Goal: Information Seeking & Learning: Learn about a topic

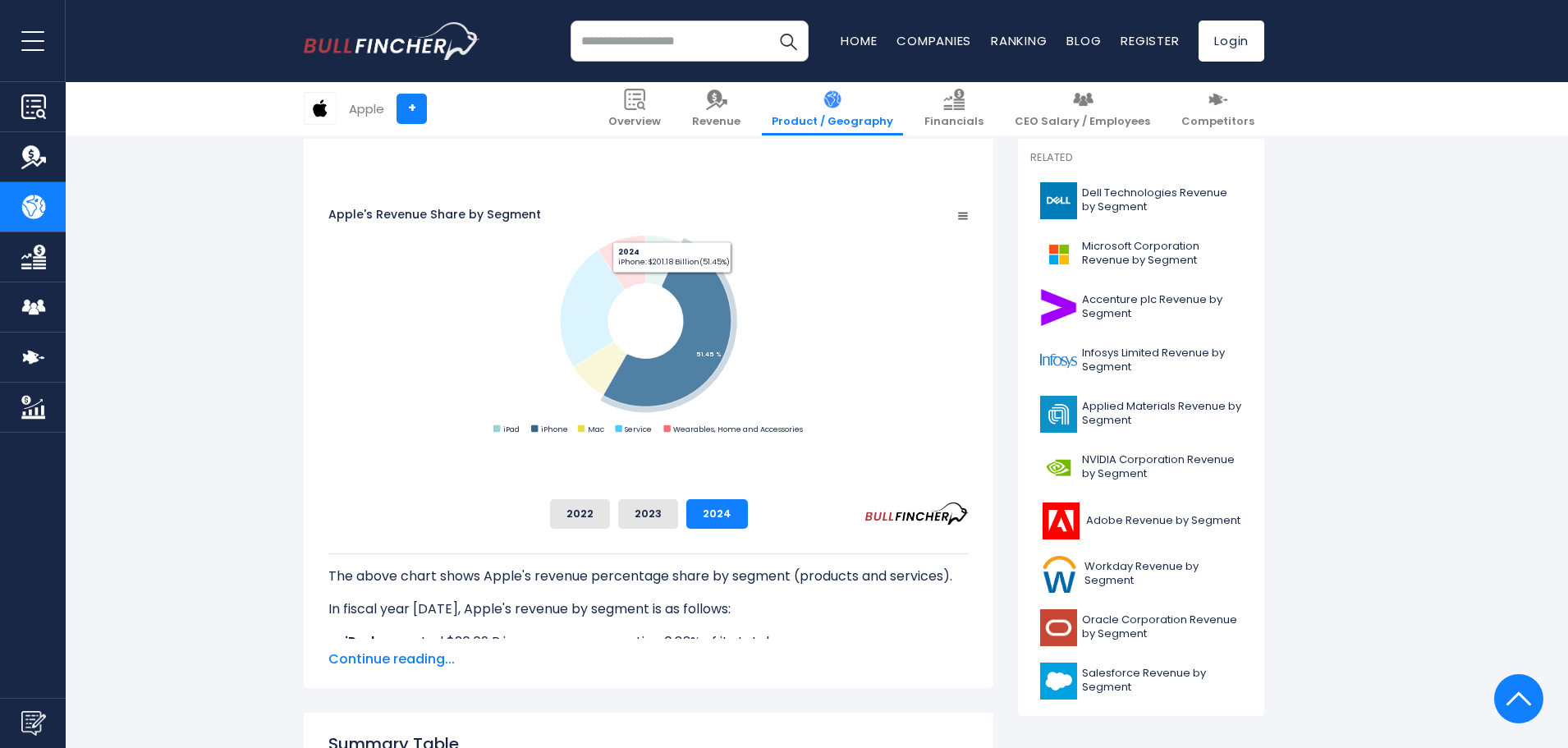
scroll to position [453, 0]
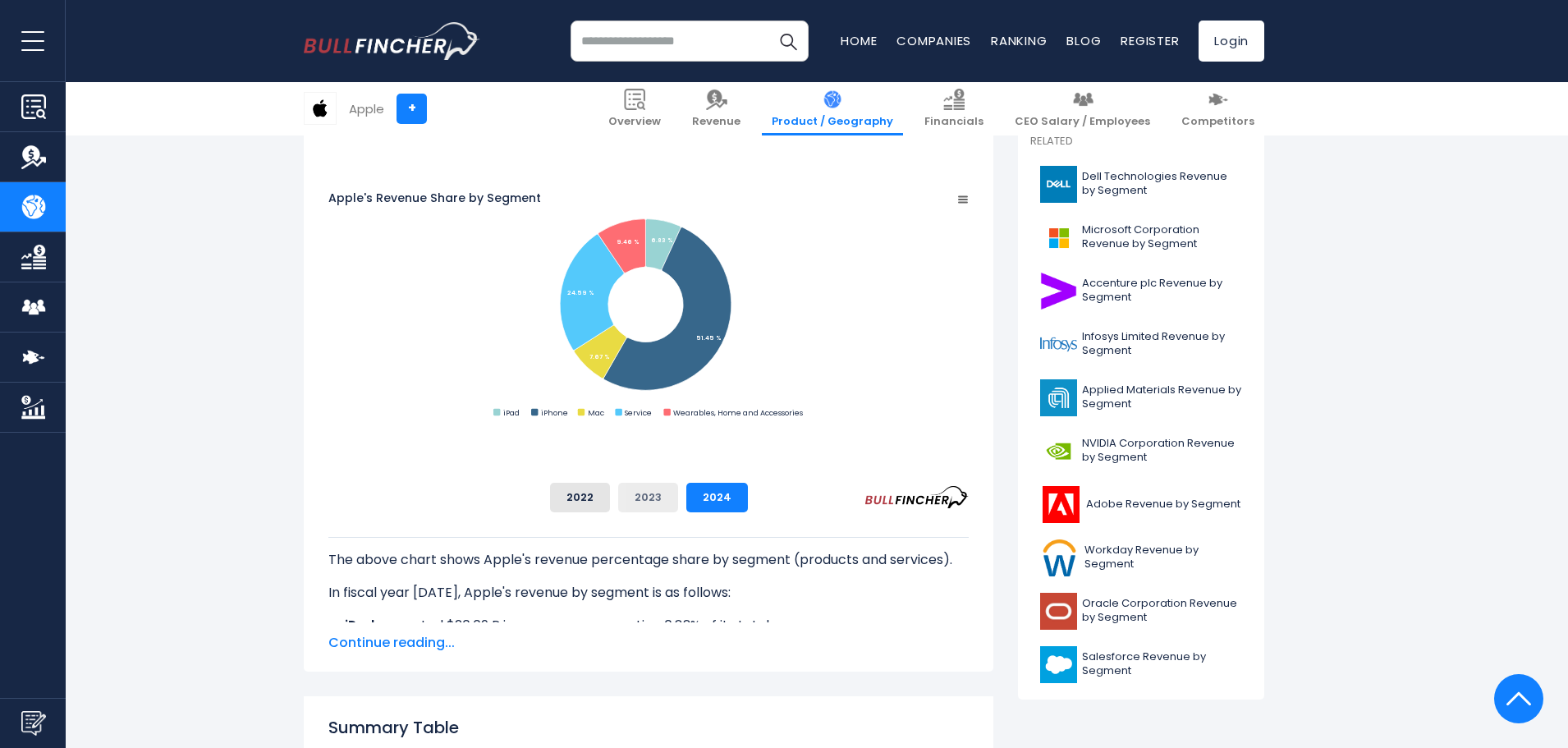
click at [678, 495] on button "2023" at bounding box center [648, 497] width 60 height 29
click at [610, 493] on button "2022" at bounding box center [580, 497] width 60 height 29
click at [678, 497] on button "2023" at bounding box center [648, 497] width 60 height 29
click at [748, 497] on button "2024" at bounding box center [716, 497] width 61 height 29
click at [678, 500] on button "2023" at bounding box center [648, 497] width 60 height 29
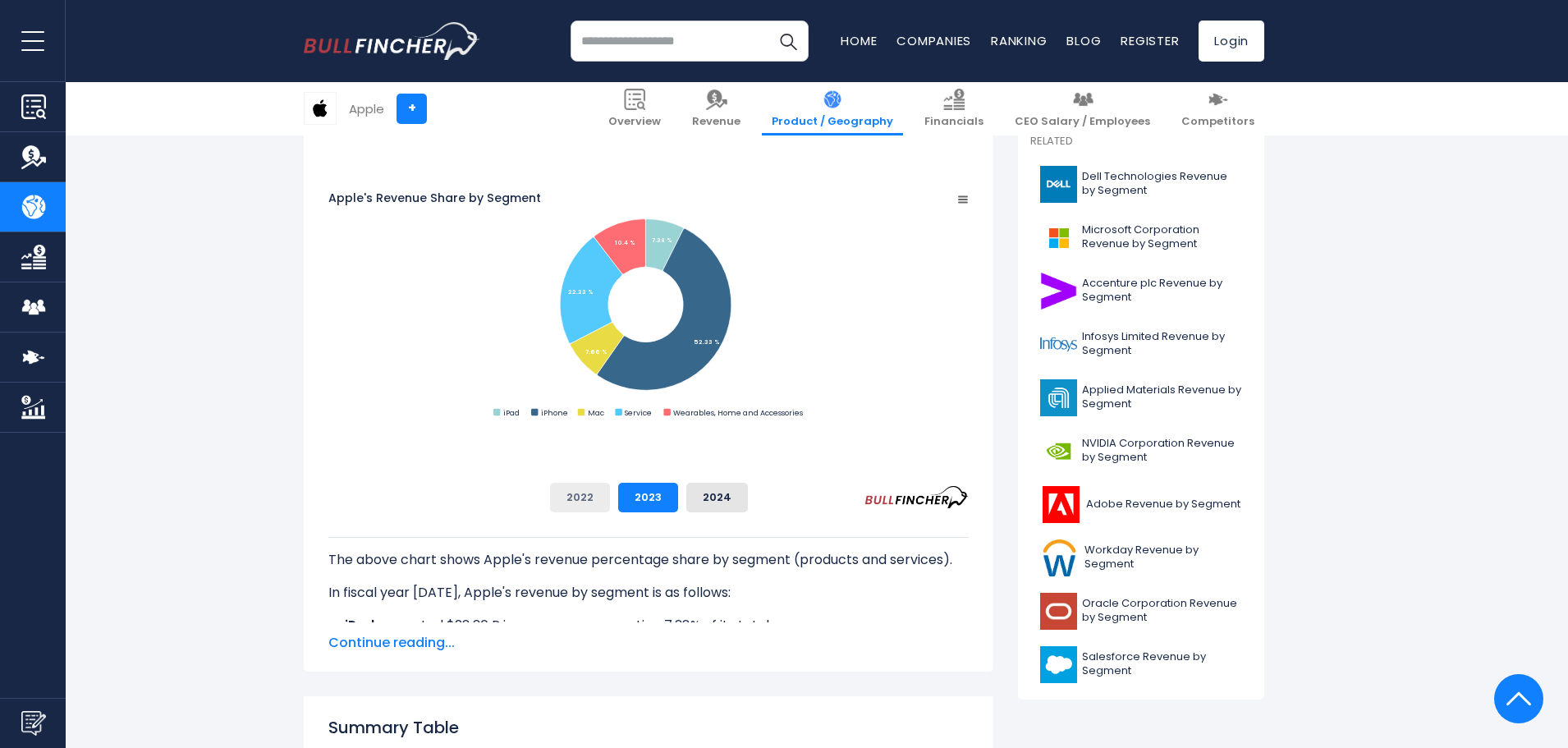
click at [610, 499] on button "2022" at bounding box center [580, 497] width 60 height 29
click at [678, 500] on button "2023" at bounding box center [648, 497] width 60 height 29
click at [748, 499] on button "2024" at bounding box center [716, 497] width 61 height 29
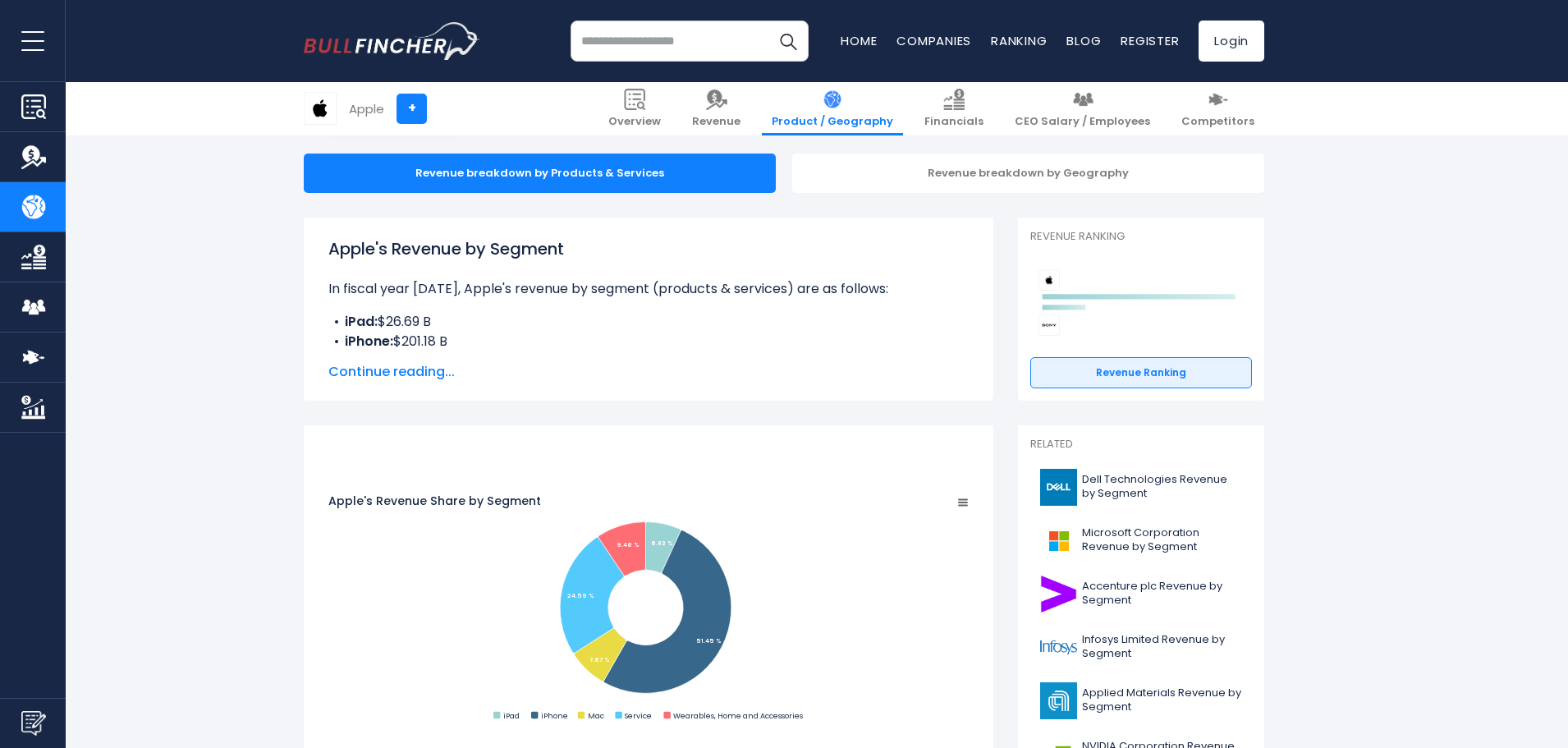
scroll to position [0, 0]
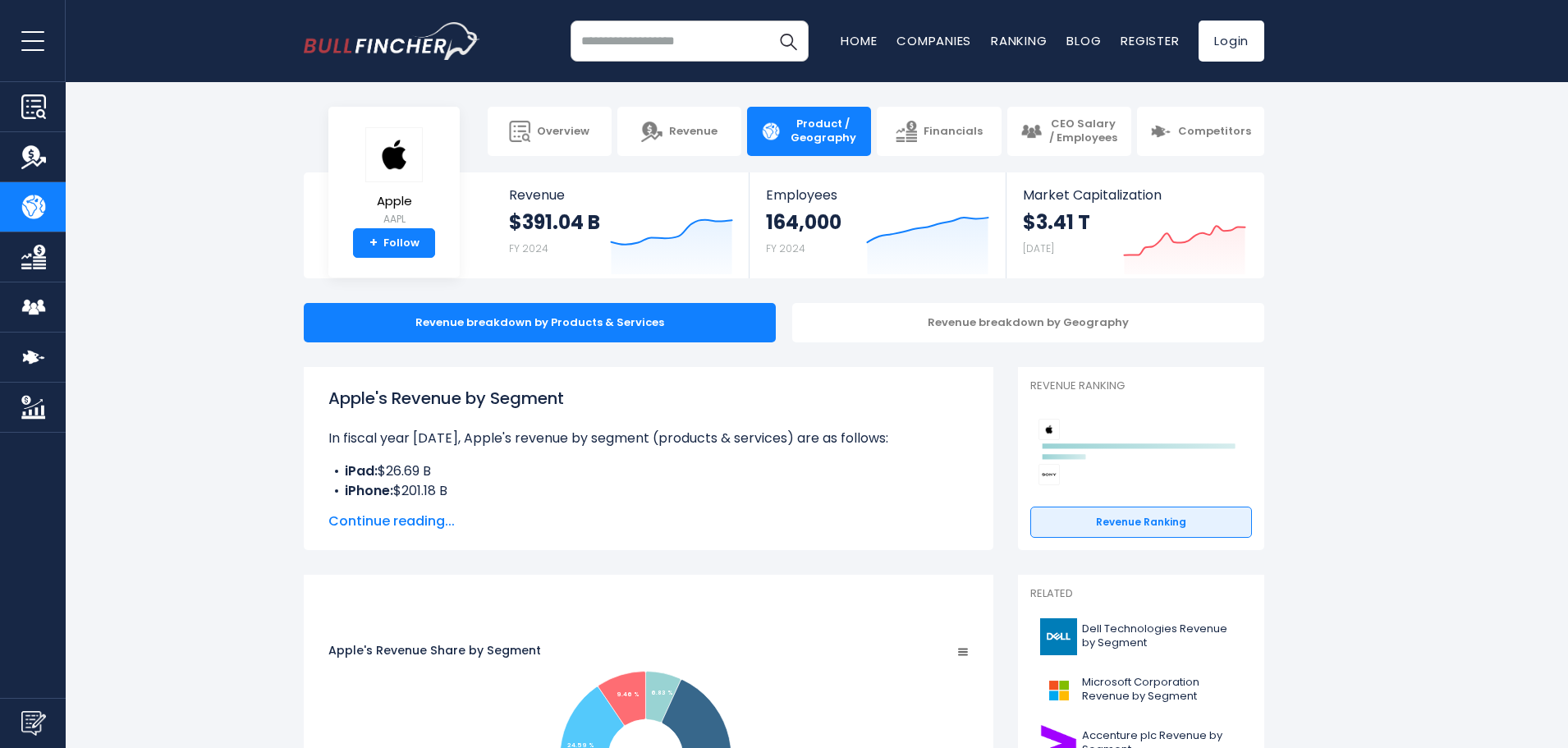
click at [660, 49] on input "search" at bounding box center [689, 41] width 238 height 41
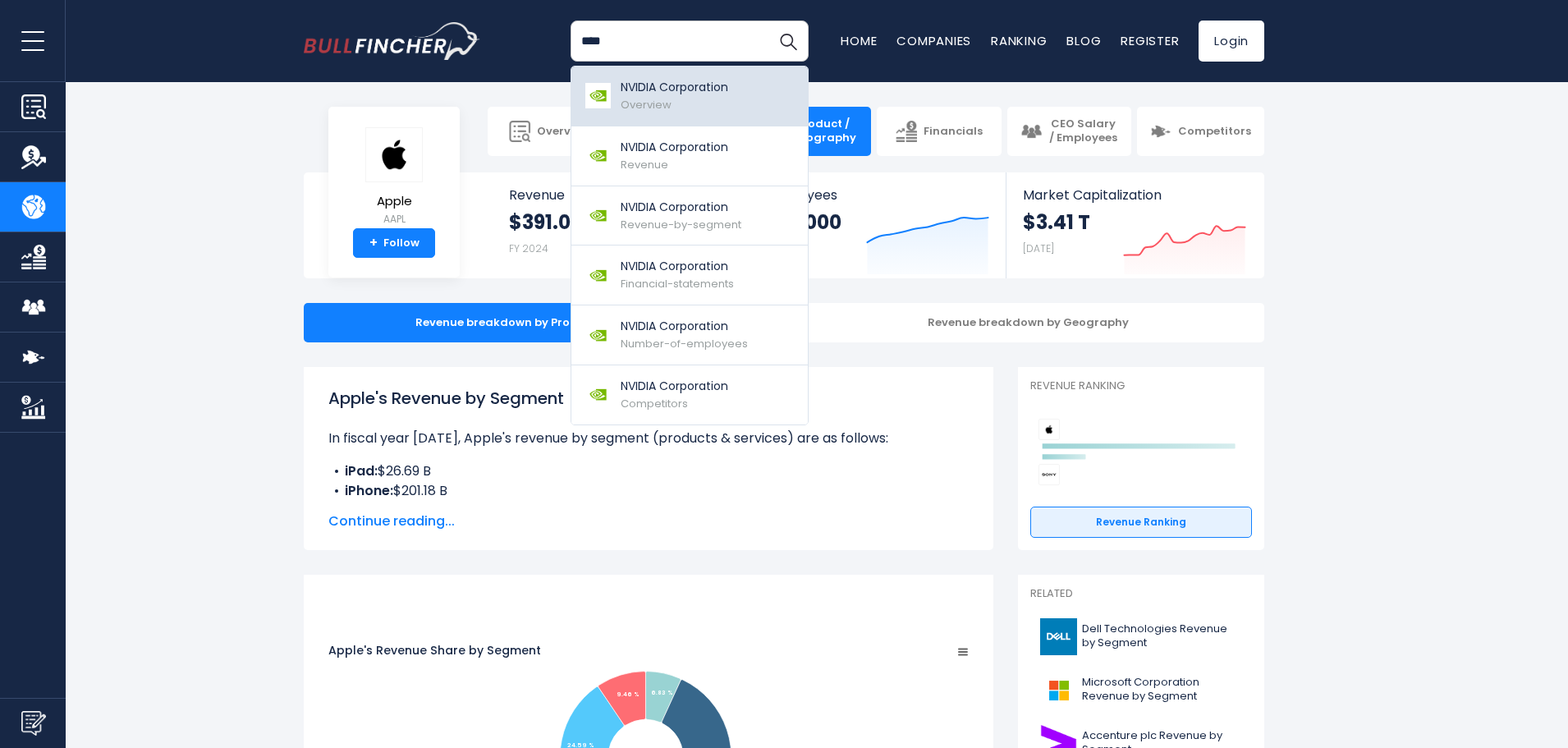
type input "****"
click at [667, 93] on p "NVIDIA Corporation" at bounding box center [674, 87] width 108 height 17
click at [1281, 269] on section "Apple AAPL + Follow Revenue $391.04 B FY 2024 Created with Highcharts 12.1.2 Em…" at bounding box center [784, 224] width 1568 height 106
click at [702, 109] on div "NVIDIA Corporation Overview" at bounding box center [674, 95] width 108 height 34
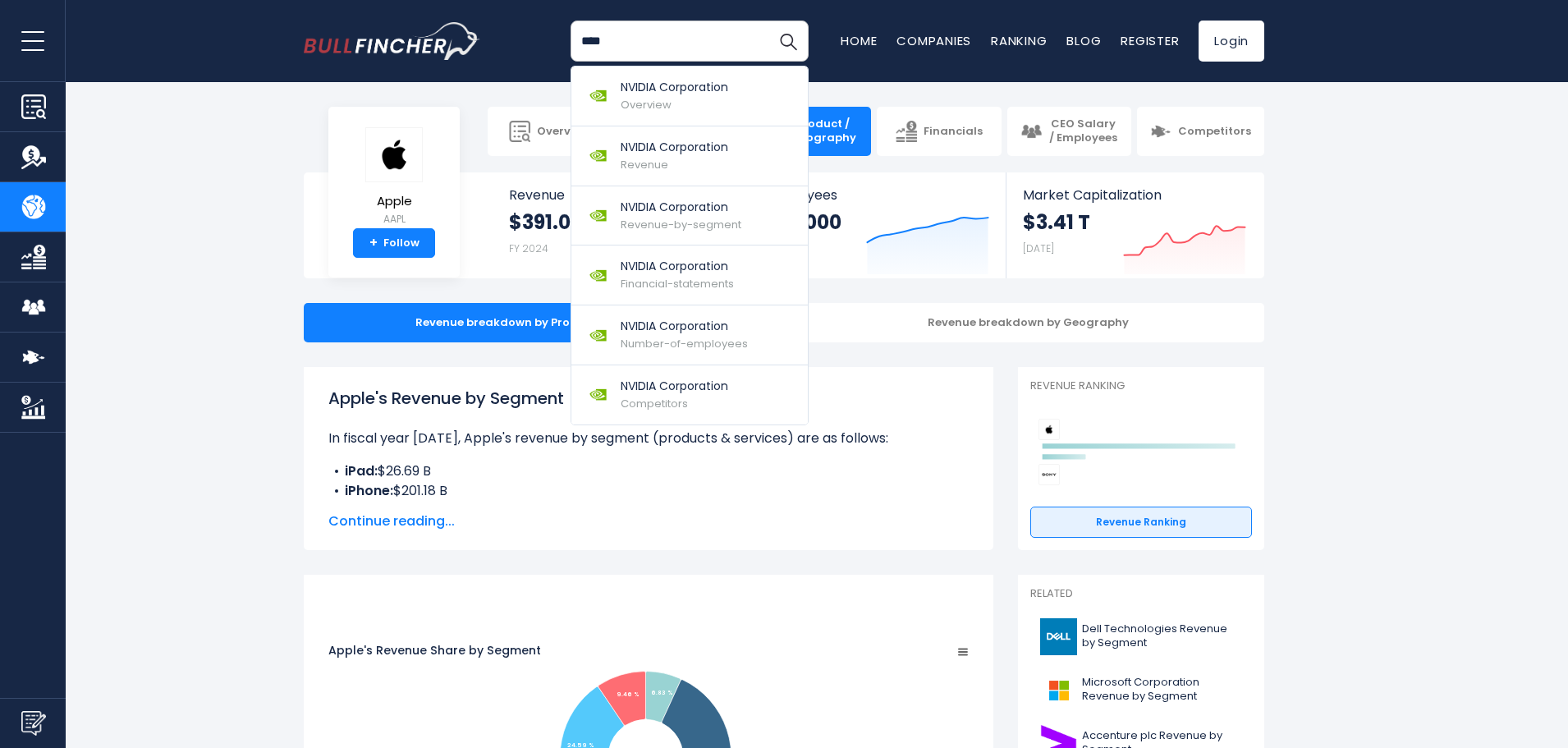
click at [1450, 206] on section "Apple AAPL + Follow Revenue $391.04 B FY 2024 Created with Highcharts 12.1.2 Em…" at bounding box center [784, 224] width 1568 height 106
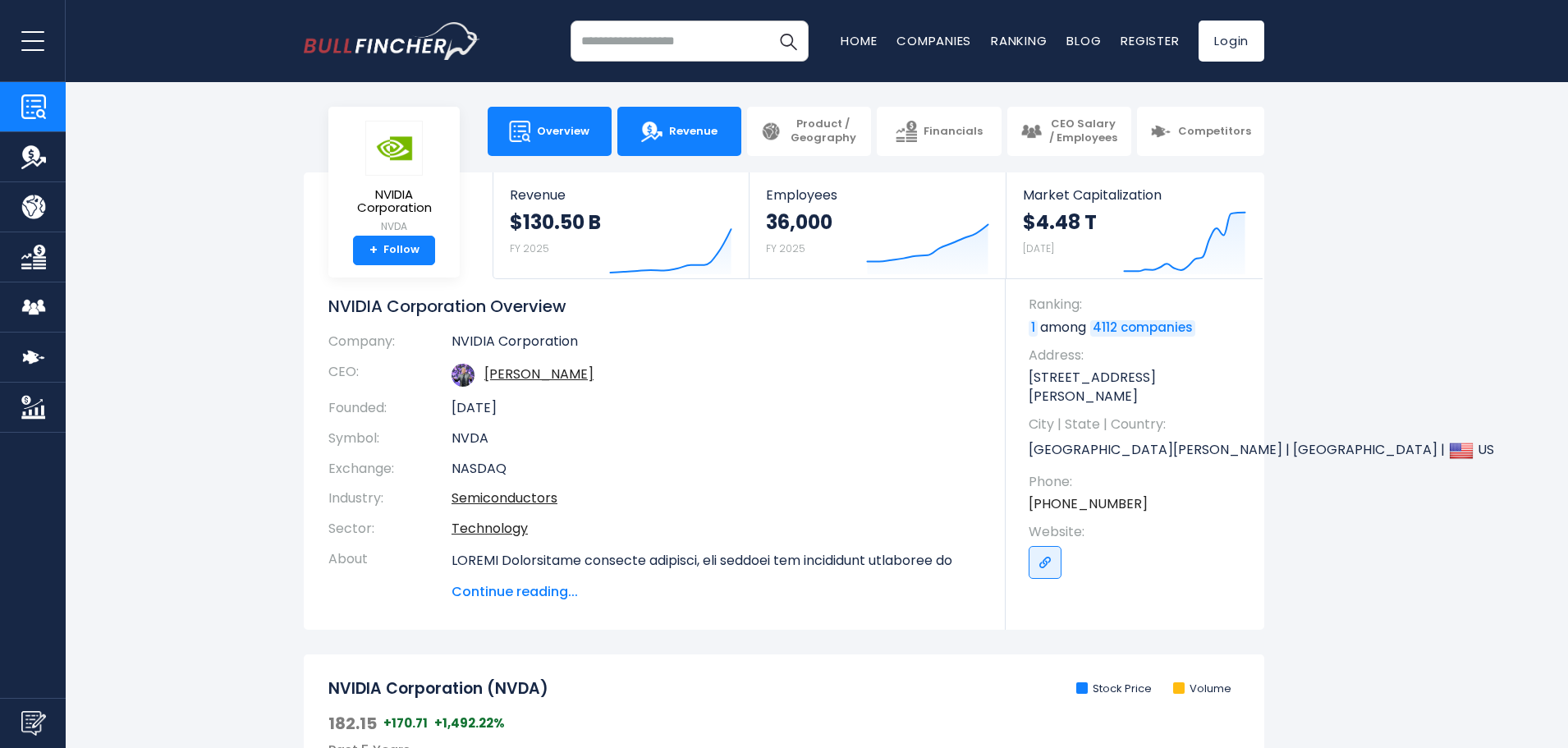
click at [714, 131] on span "Revenue" at bounding box center [694, 131] width 49 height 14
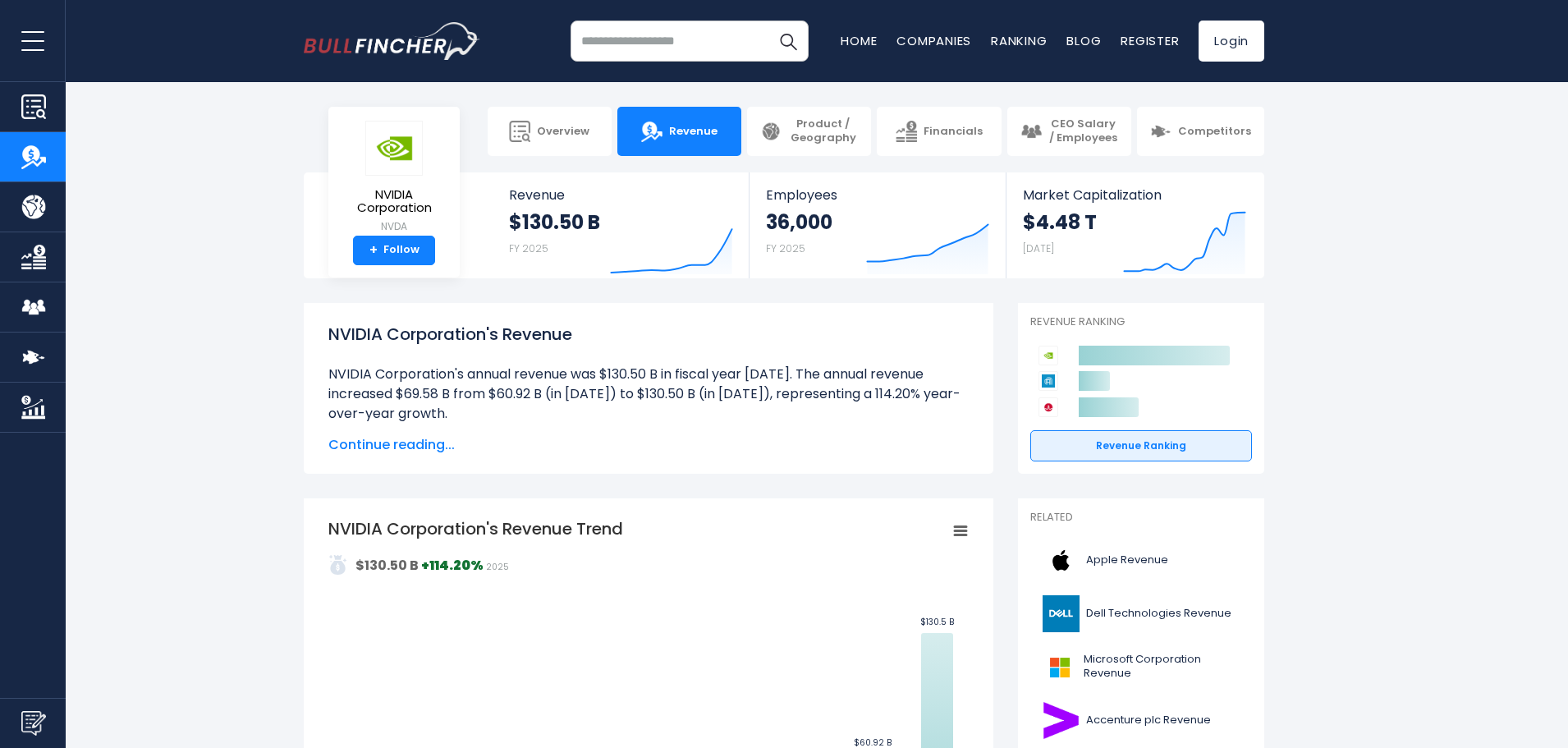
click at [29, 102] on img "Company Overview" at bounding box center [33, 106] width 24 height 24
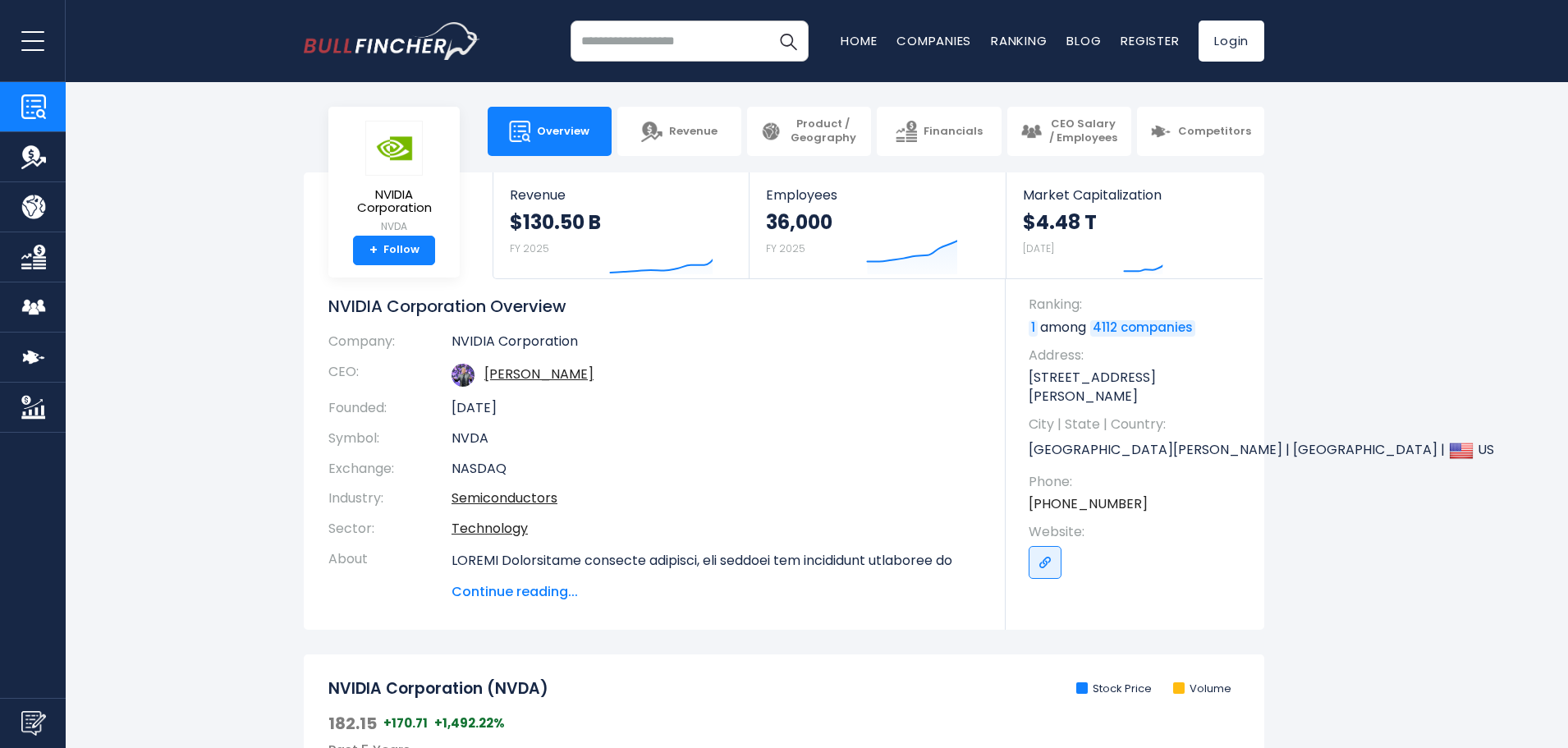
click at [42, 54] on button "open menu" at bounding box center [33, 41] width 66 height 82
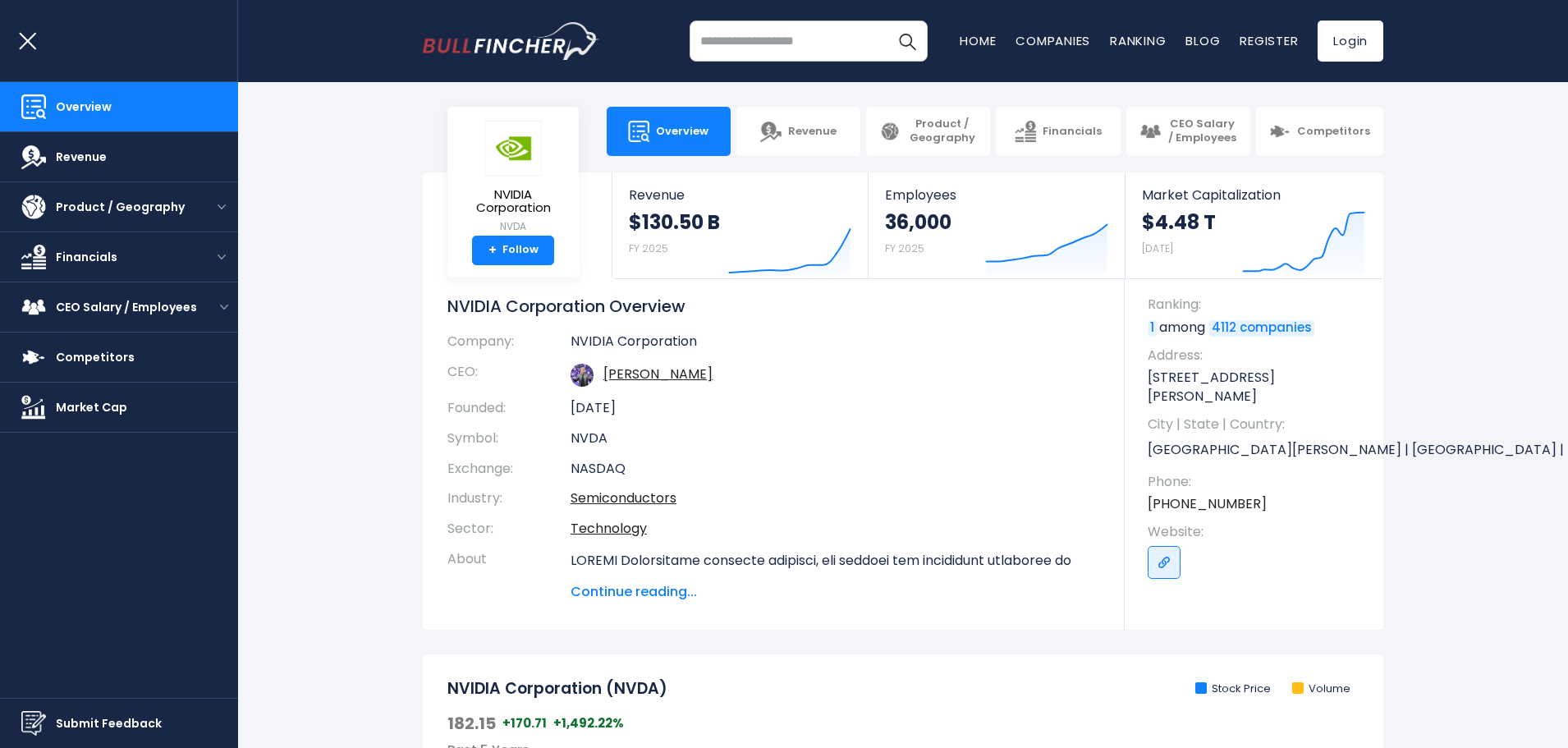
click at [565, 50] on img "Go to homepage" at bounding box center [511, 41] width 177 height 38
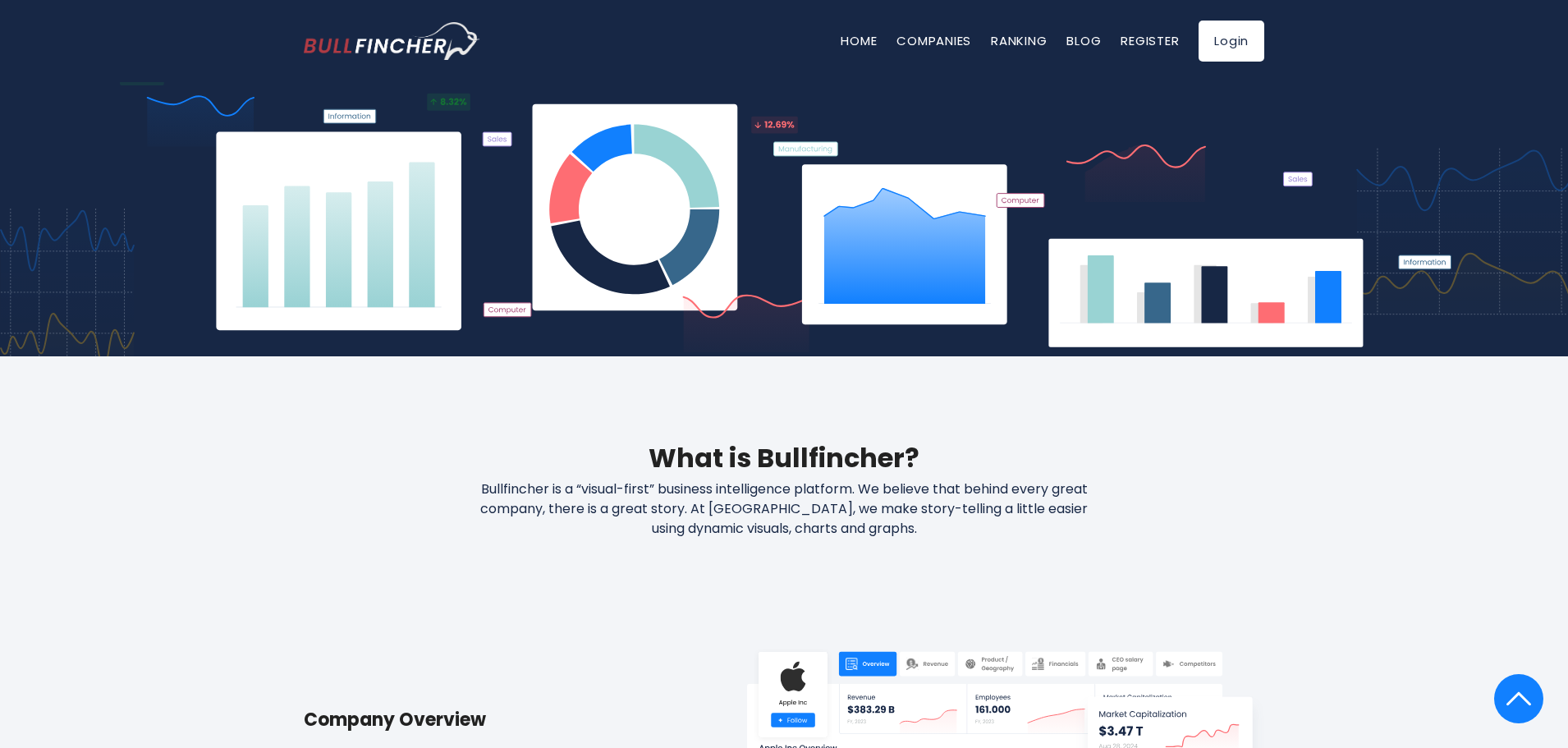
scroll to position [611, 0]
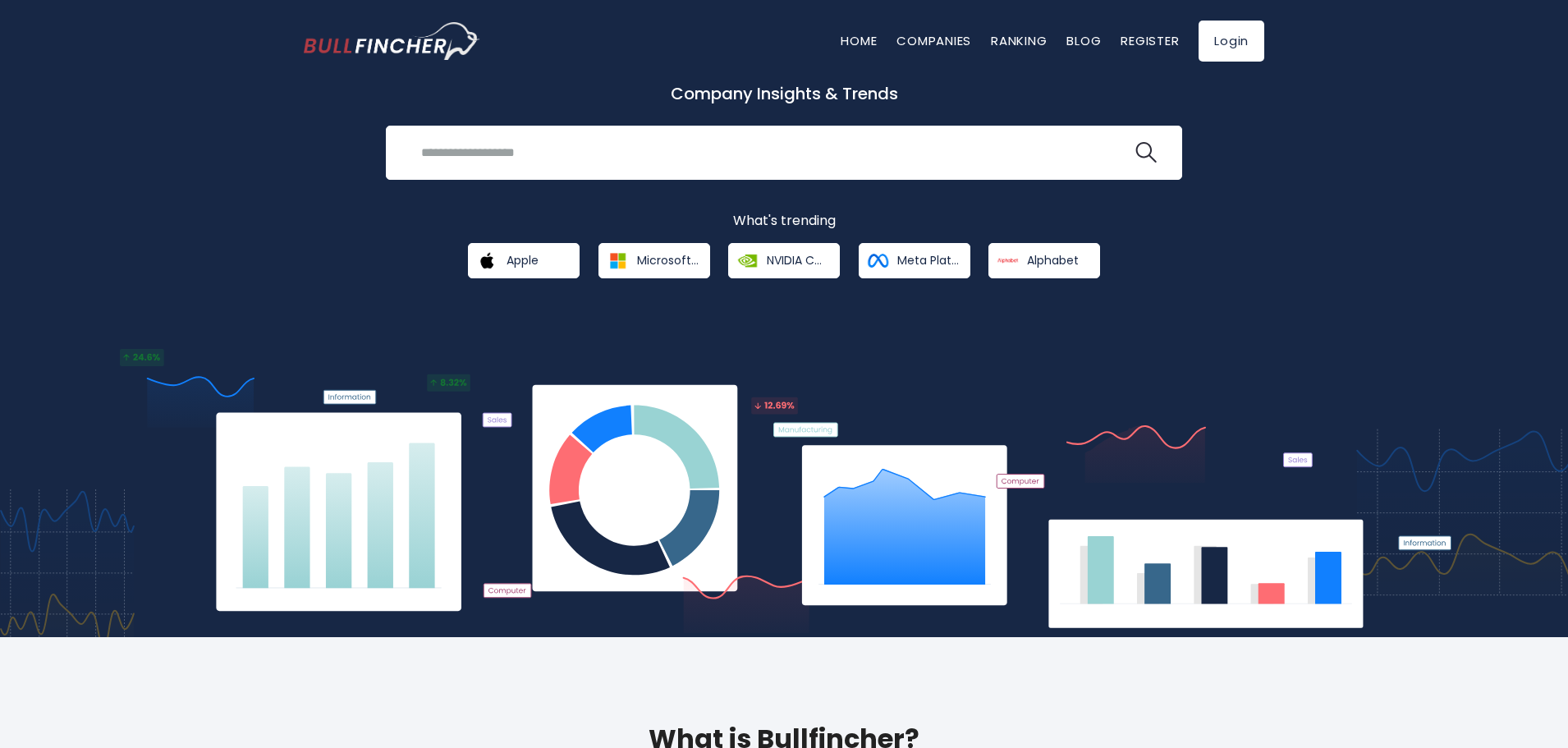
scroll to position [0, 0]
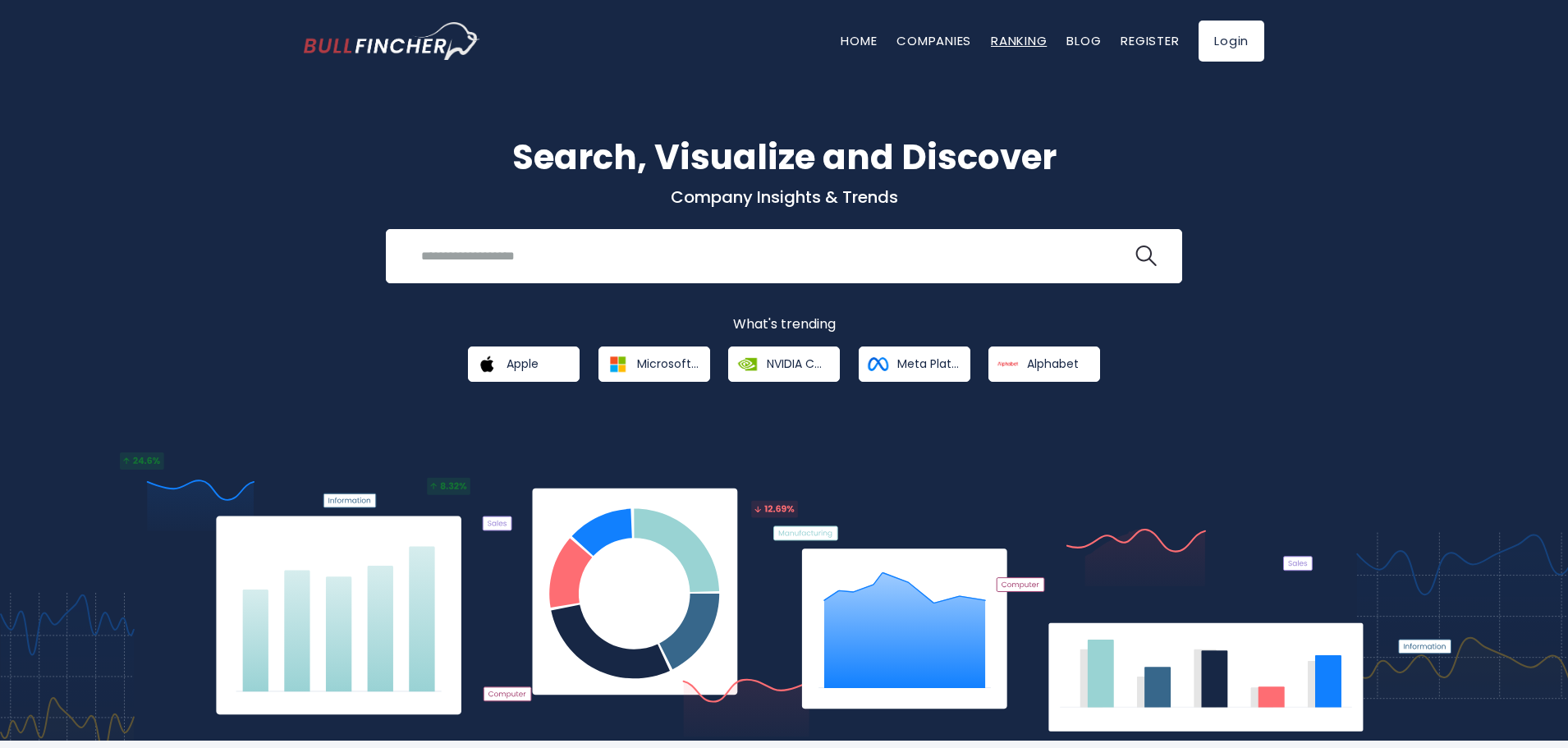
click at [1022, 40] on link "Ranking" at bounding box center [1018, 41] width 55 height 17
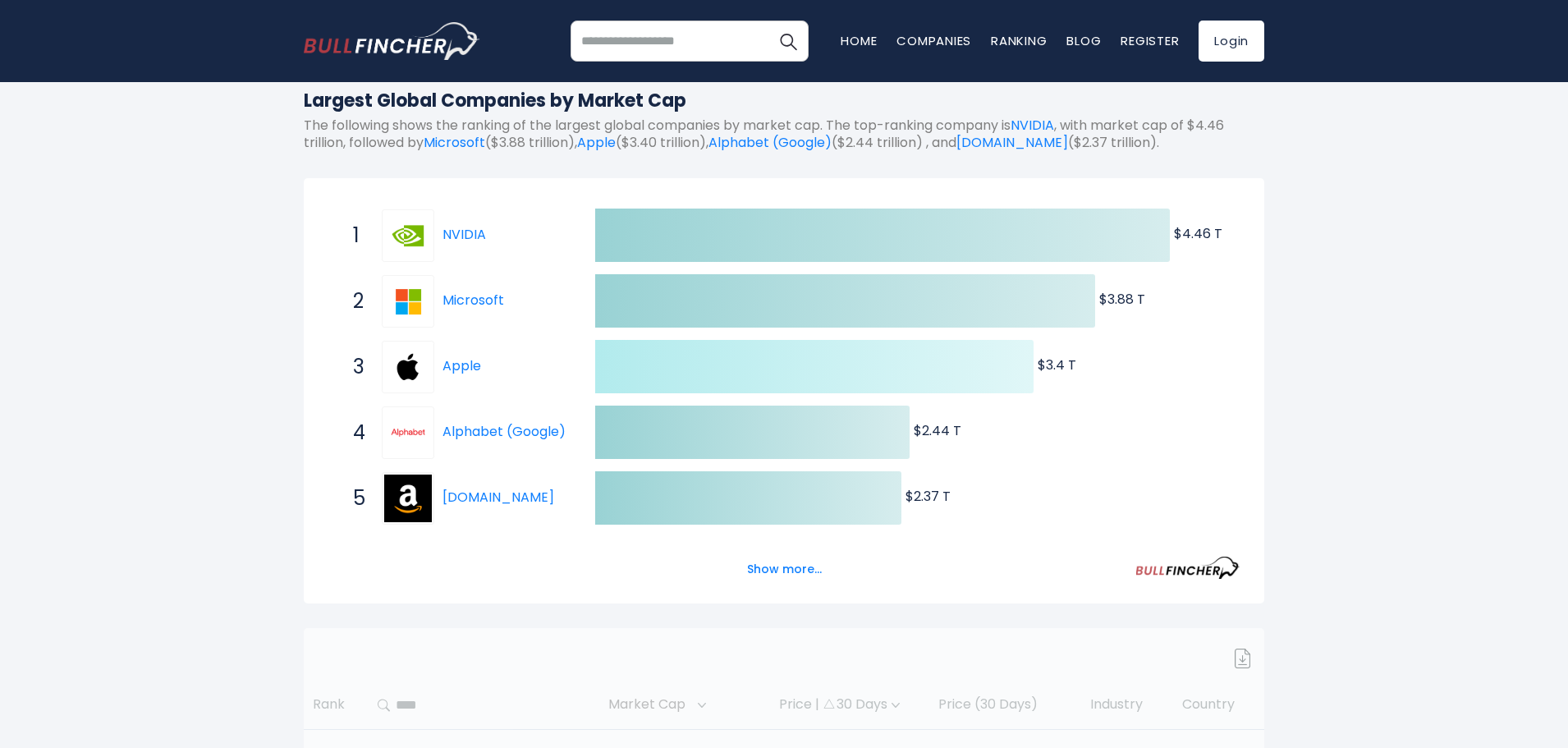
scroll to position [198, 0]
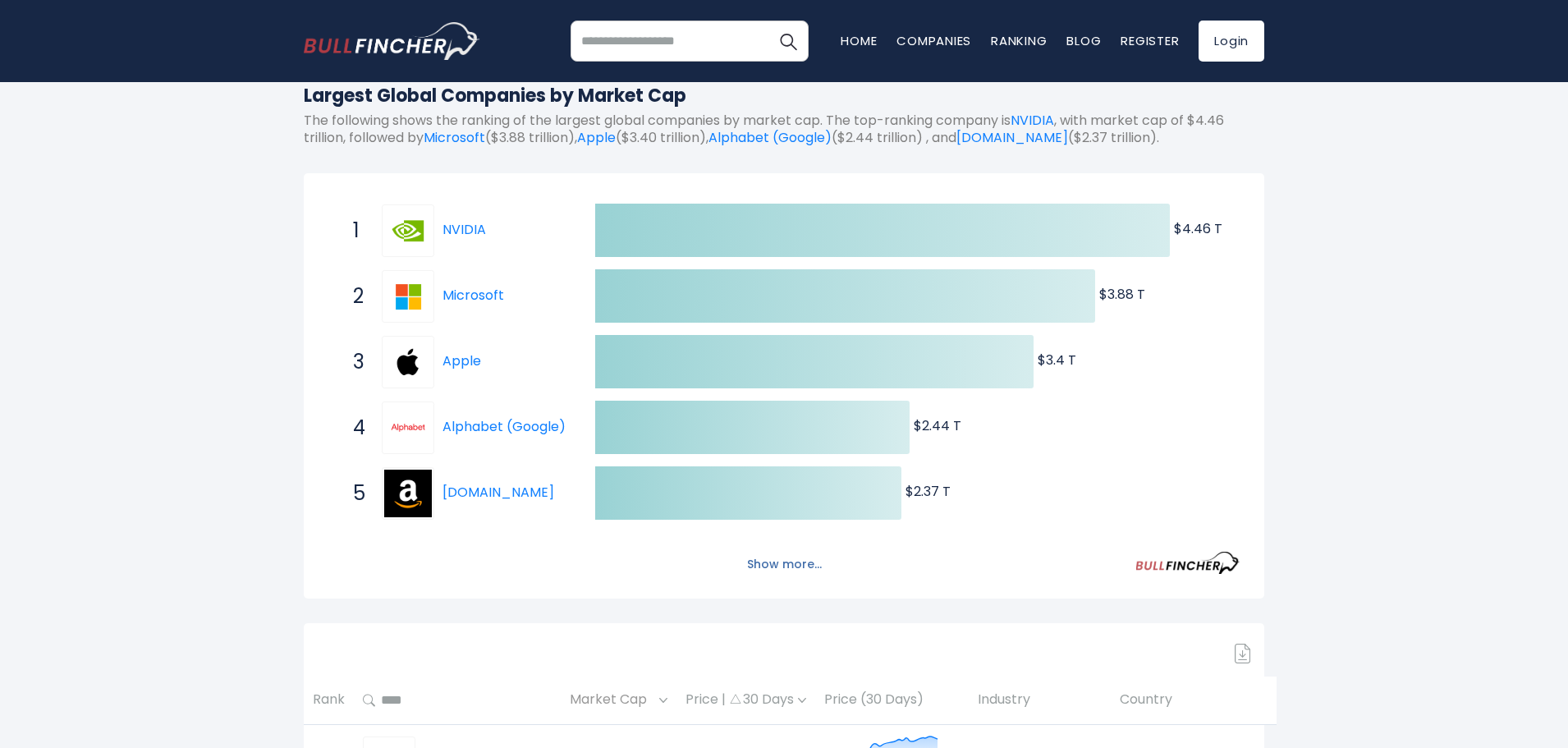
click at [776, 560] on button "Show more..." at bounding box center [784, 564] width 94 height 27
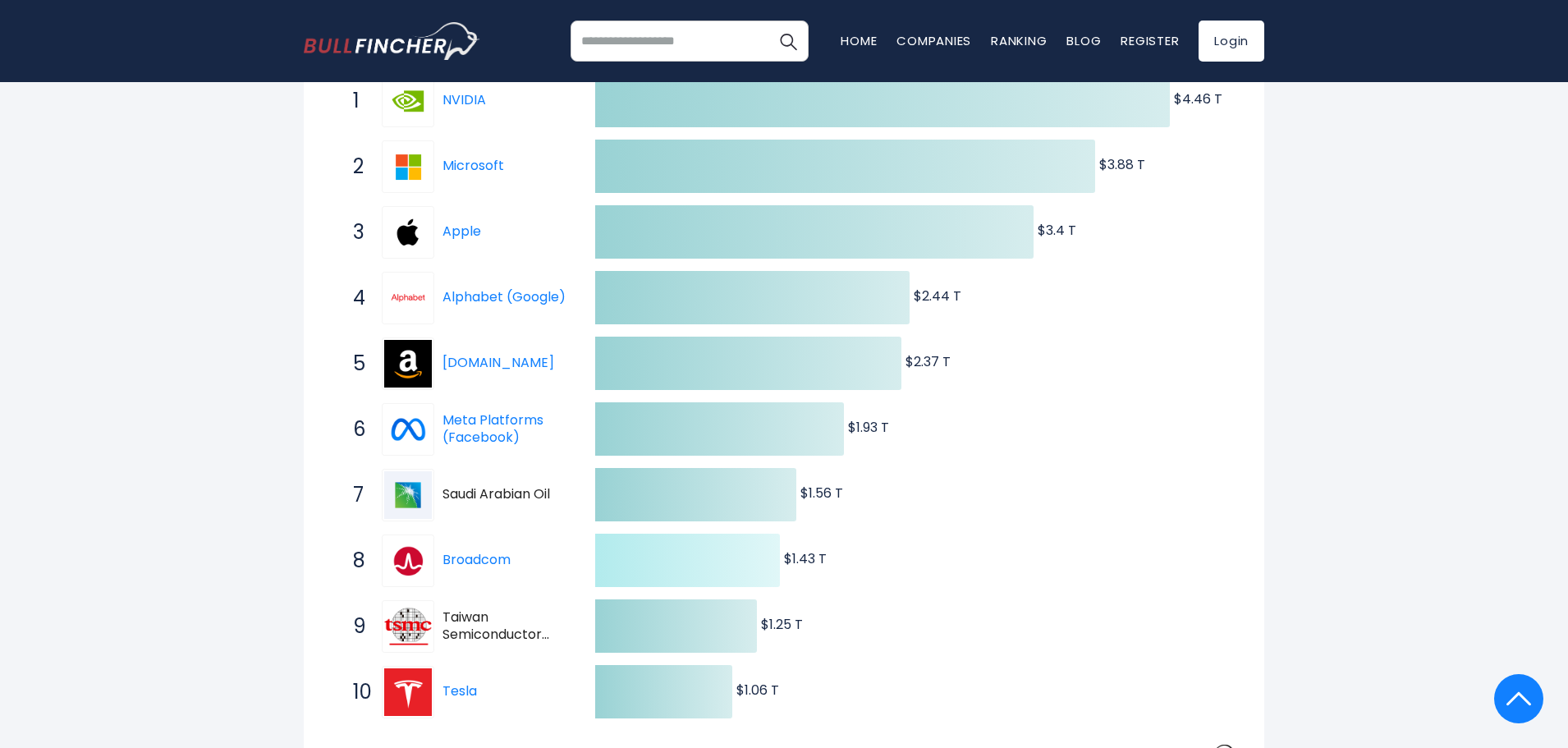
scroll to position [358, 0]
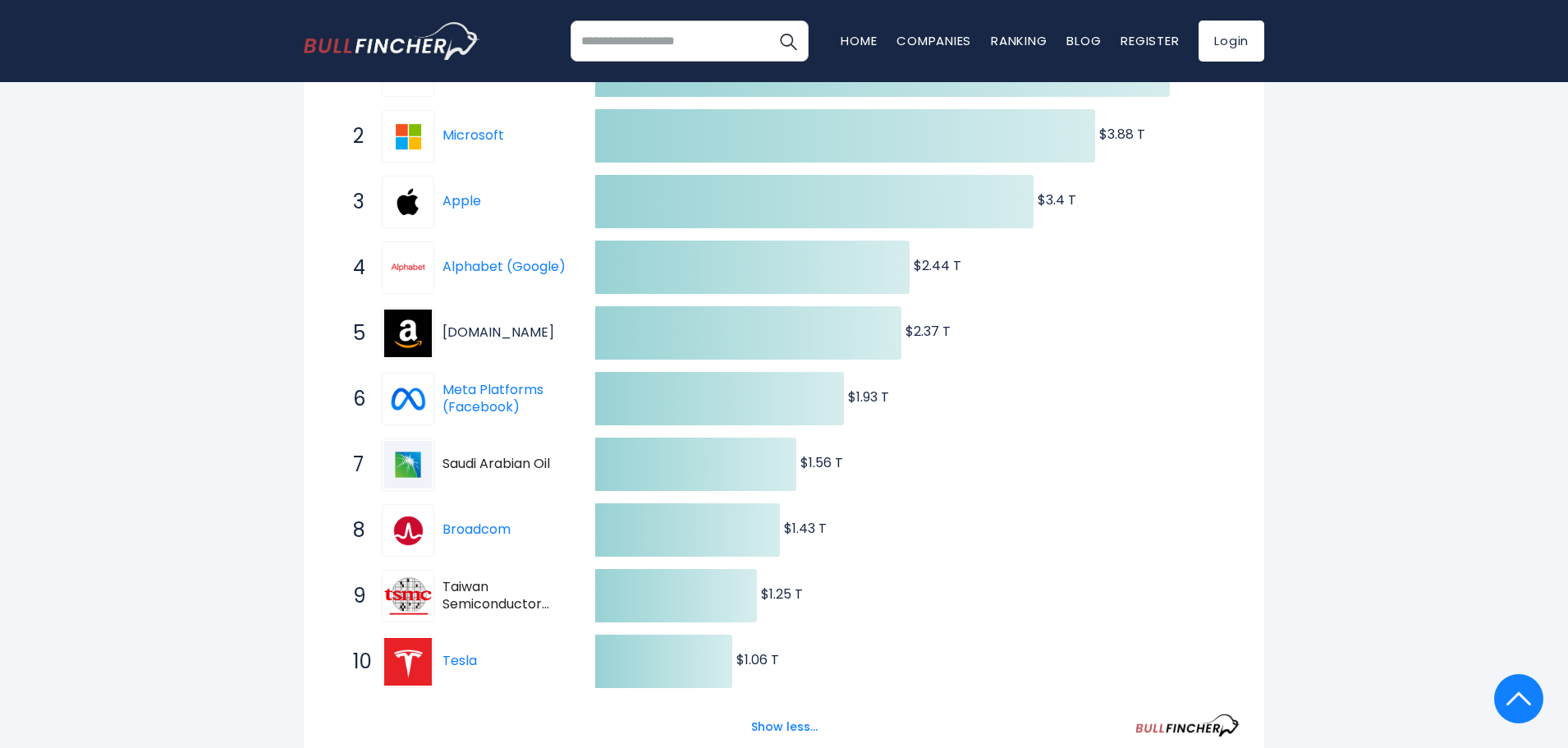
click at [497, 327] on link "[DOMAIN_NAME]" at bounding box center [497, 331] width 112 height 18
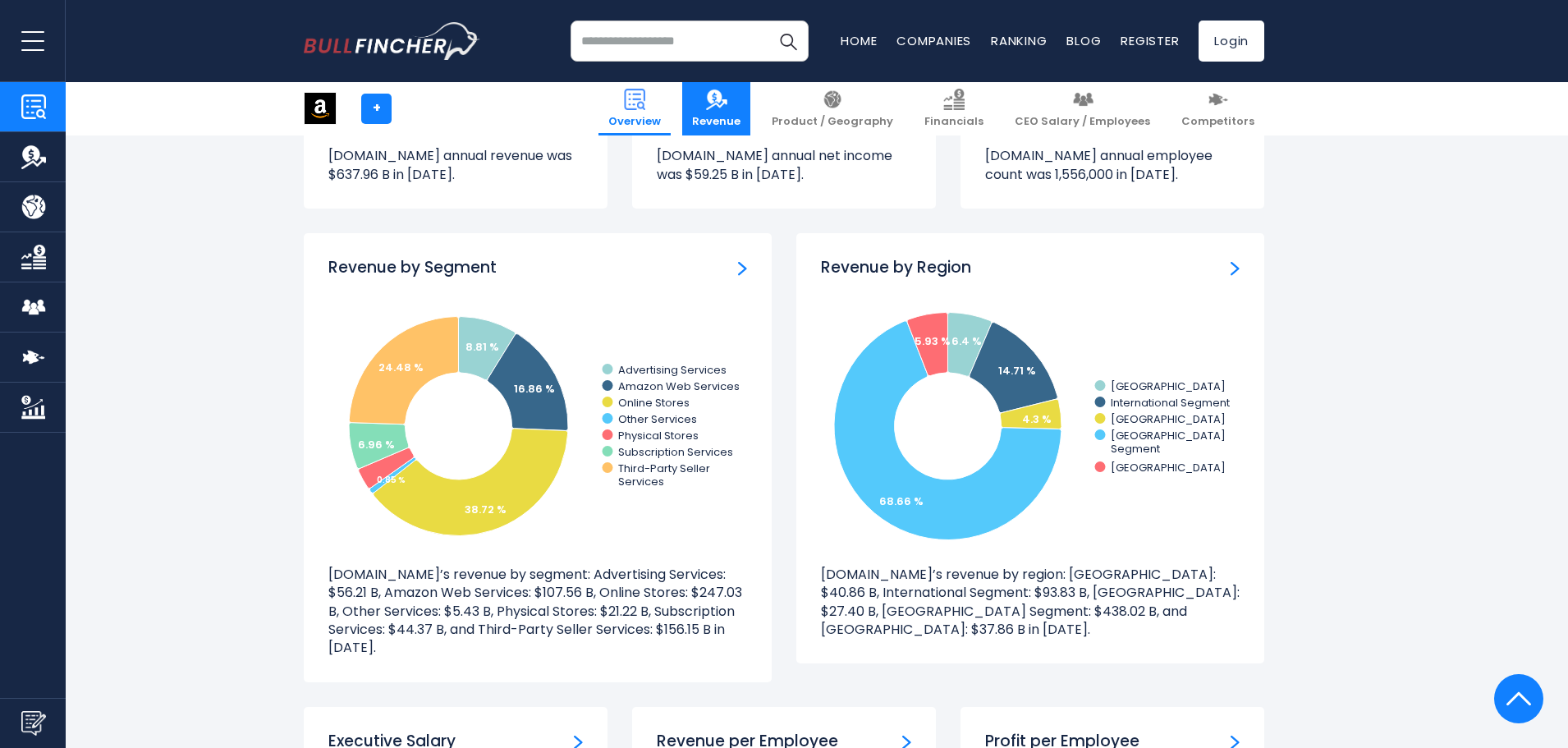
scroll to position [1428, 0]
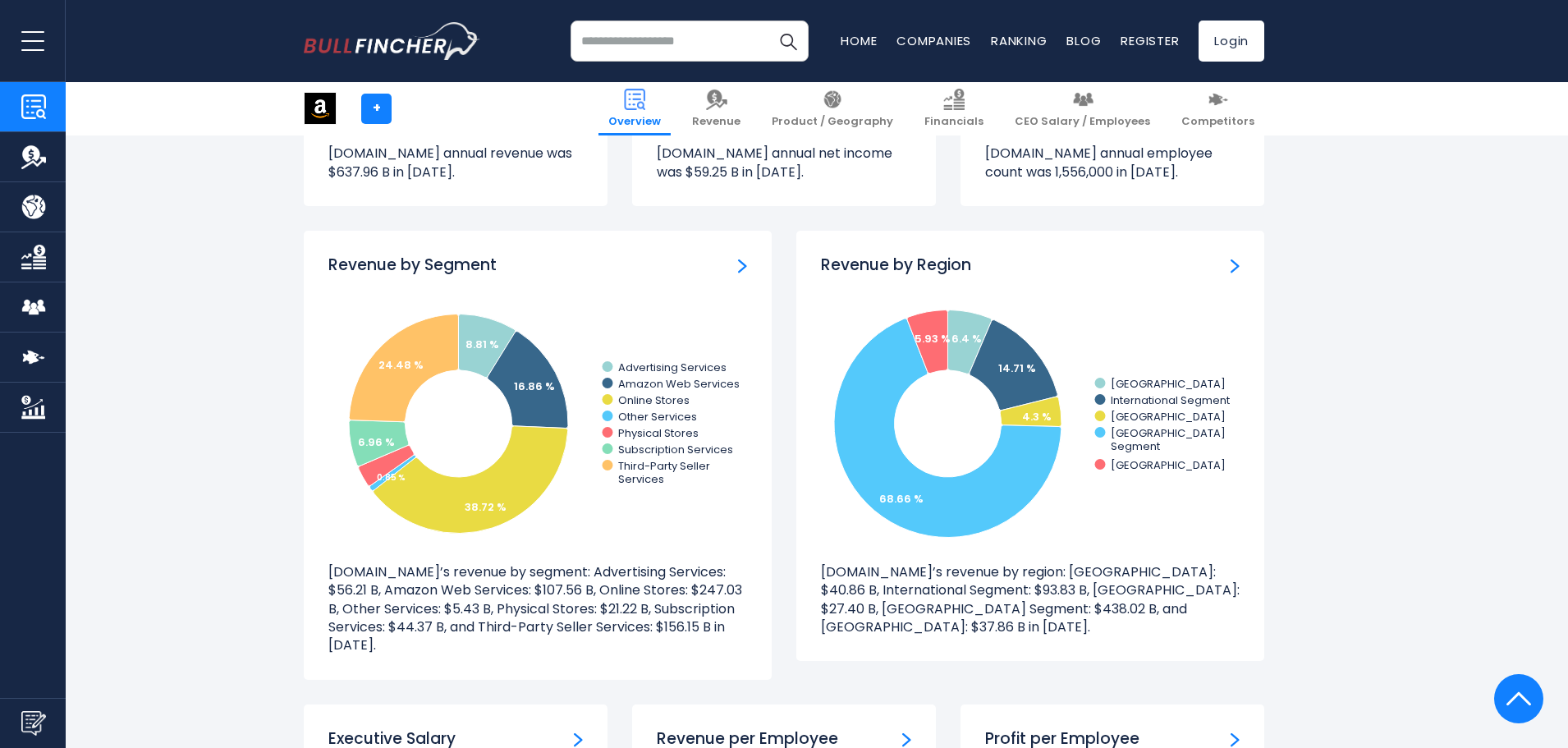
click at [741, 266] on img "Revenue by Segment" at bounding box center [742, 265] width 9 height 15
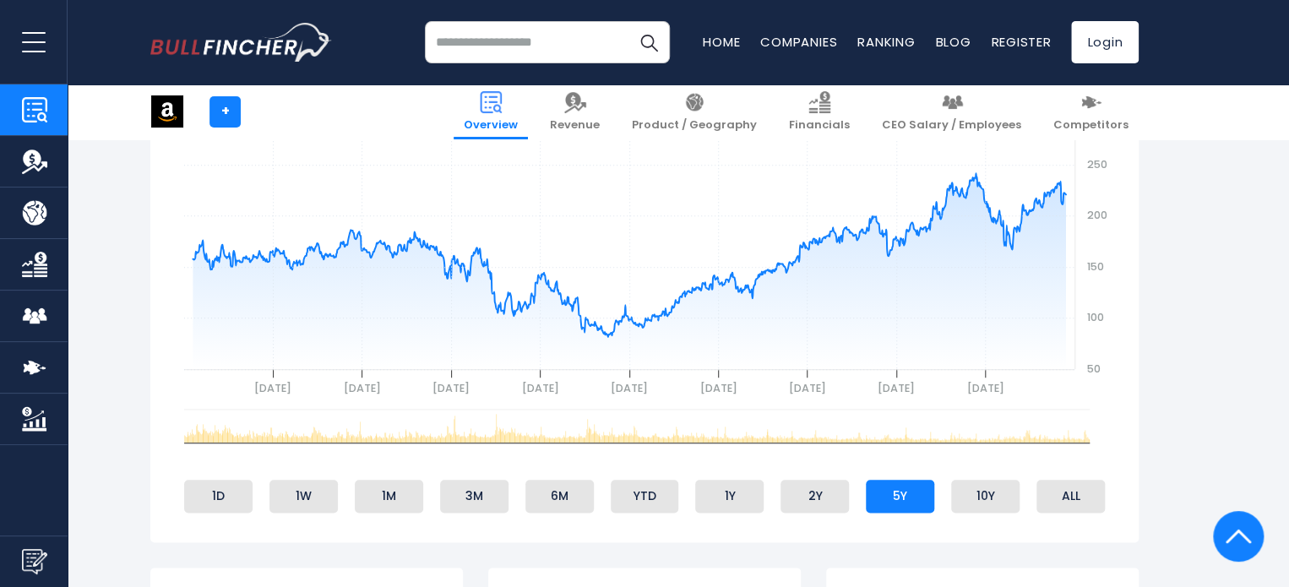
scroll to position [456, 0]
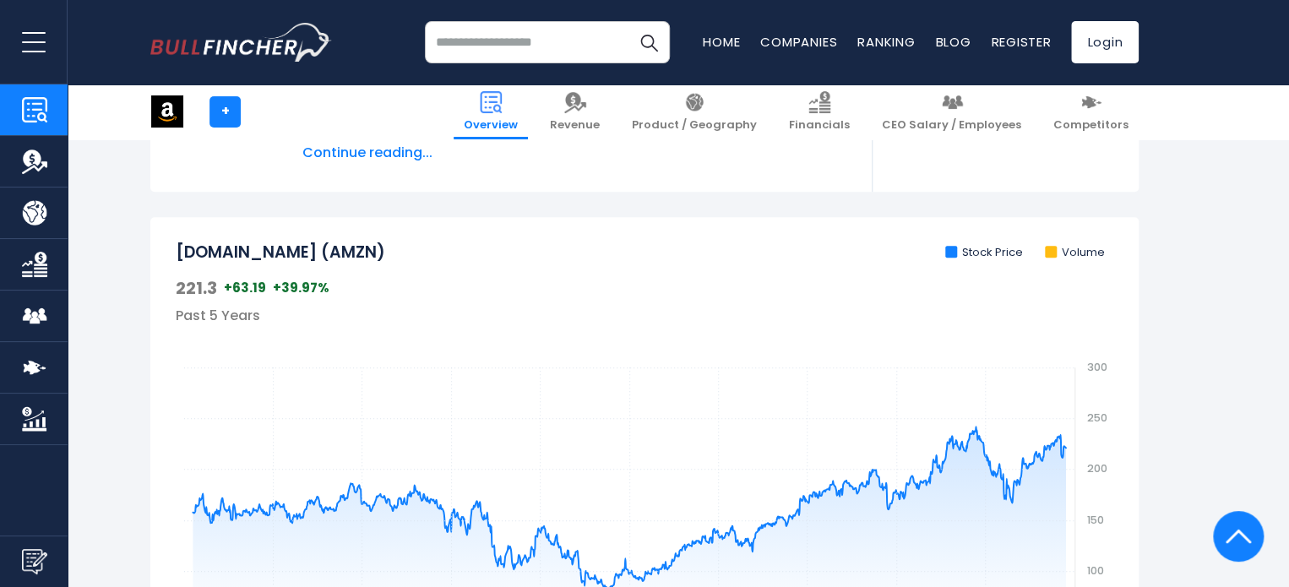
click at [544, 37] on input "search" at bounding box center [547, 42] width 245 height 42
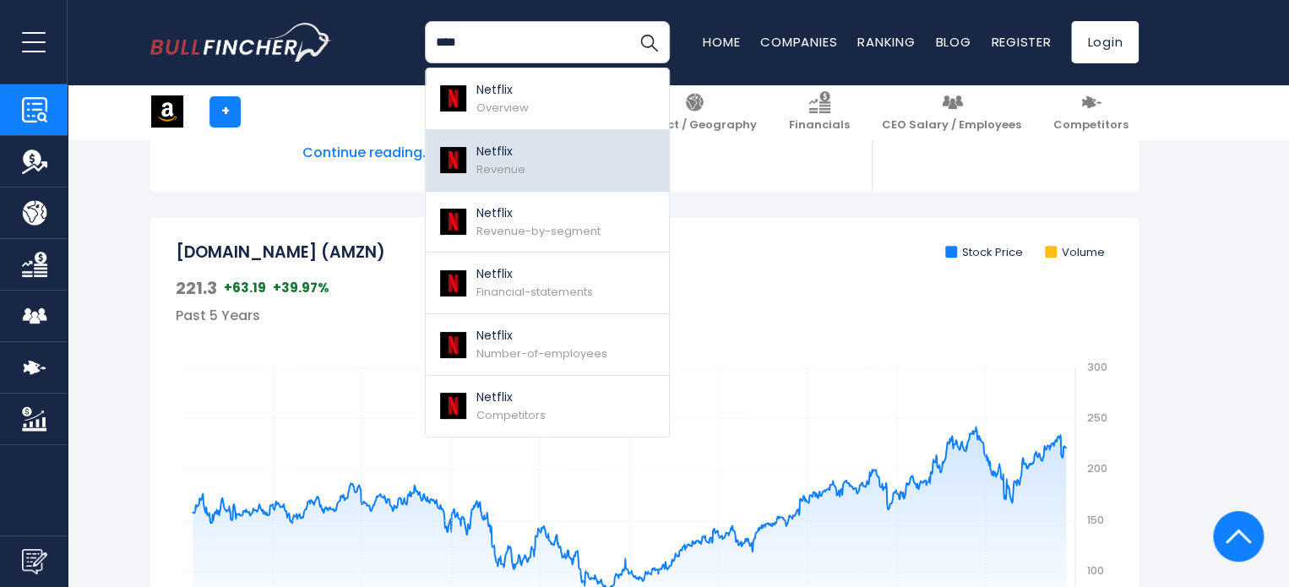
type input "****"
click at [503, 150] on p "Netflix" at bounding box center [501, 152] width 49 height 18
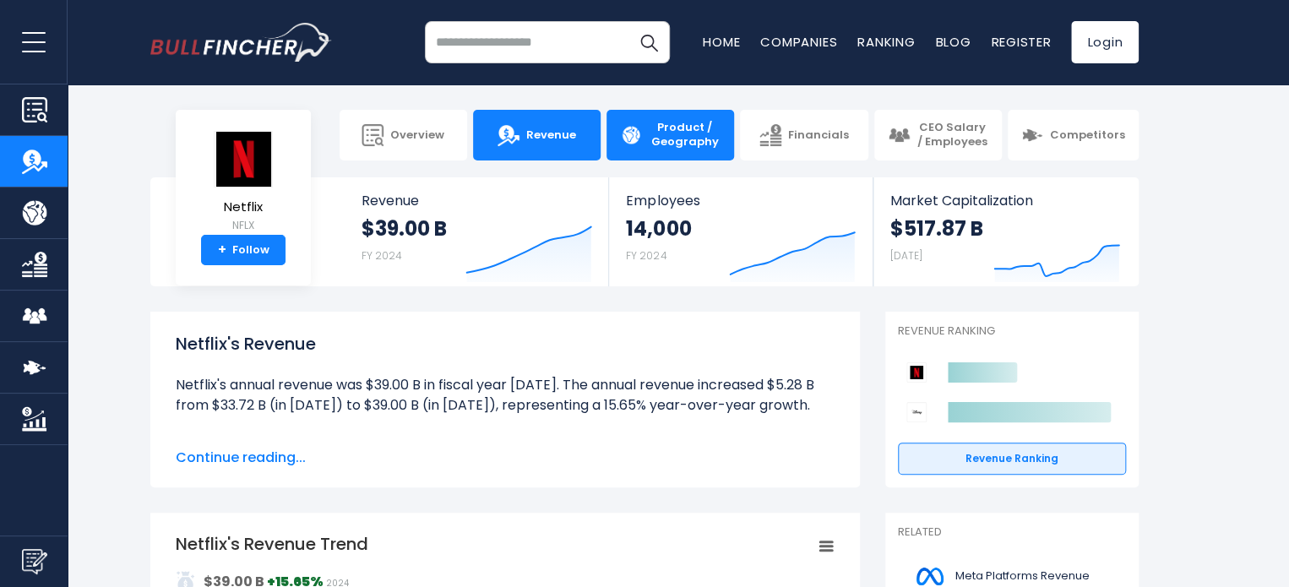
click at [676, 138] on span "Product / Geography" at bounding box center [685, 135] width 72 height 29
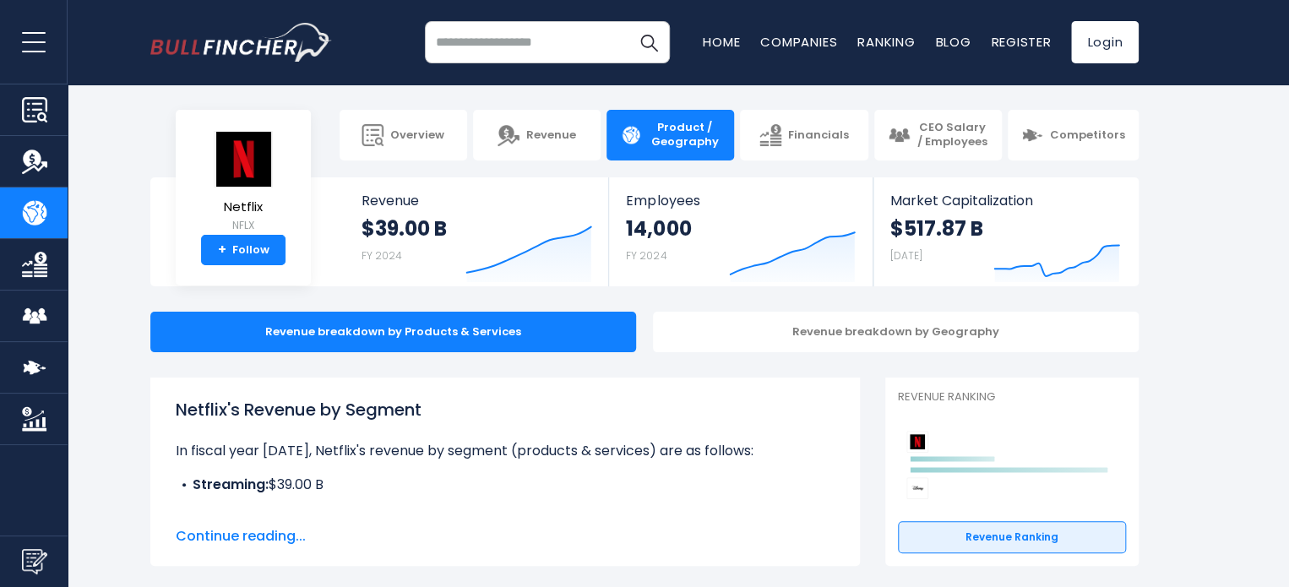
click at [202, 44] on img "Go to homepage" at bounding box center [241, 42] width 182 height 39
